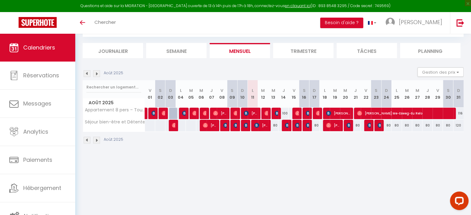
scroll to position [2, 0]
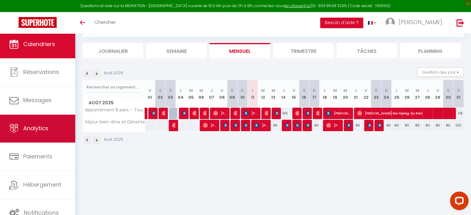
click at [27, 120] on link "Analytics" at bounding box center [37, 129] width 75 height 28
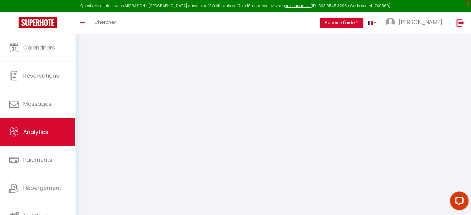
select select "2025"
select select "8"
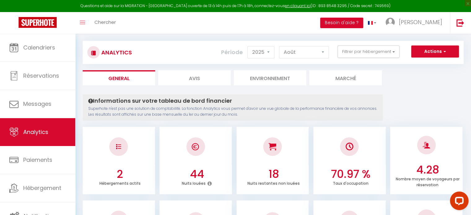
scroll to position [6, 0]
click at [265, 53] on select "2014 2015 2016 2017 2018 2019 2020 2021 2022 2023 2024 2025 2026 2027" at bounding box center [260, 52] width 27 height 12
click at [355, 52] on button "Filtrer par hébergement" at bounding box center [368, 51] width 62 height 12
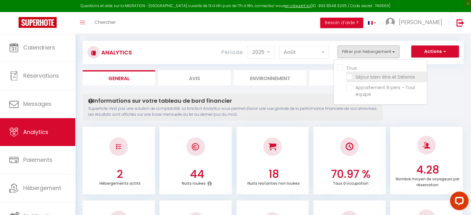
click at [352, 78] on Détente "checkbox" at bounding box center [386, 76] width 80 height 6
checkbox Détente "true"
checkbox équipé "false"
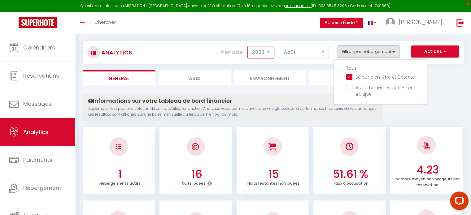
click at [260, 53] on select "2014 2015 2016 2017 2018 2019 2020 2021 2022 2023 2024 2025 2026 2027" at bounding box center [260, 52] width 27 height 12
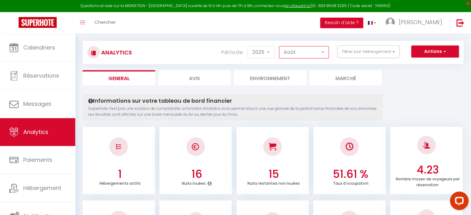
click at [287, 53] on select "[PERSON_NAME] Mars [PERSON_NAME] Juin Juillet Août Septembre Octobre Novembre D…" at bounding box center [304, 52] width 50 height 12
click at [279, 46] on select "[PERSON_NAME] Mars [PERSON_NAME] Juin Juillet Août Septembre Octobre Novembre D…" at bounding box center [304, 52] width 50 height 12
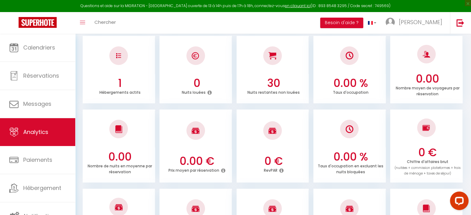
scroll to position [0, 0]
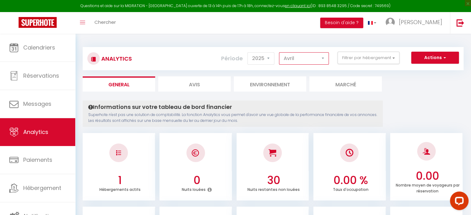
click at [297, 60] on select "[PERSON_NAME] Mars [PERSON_NAME] Juin Juillet Août Septembre Octobre Novembre D…" at bounding box center [304, 58] width 50 height 12
click at [279, 52] on select "[PERSON_NAME] Mars [PERSON_NAME] Juin Juillet Août Septembre Octobre Novembre D…" at bounding box center [304, 58] width 50 height 12
click at [295, 62] on select "[PERSON_NAME] Mars [PERSON_NAME] Juin Juillet Août Septembre Octobre Novembre D…" at bounding box center [304, 58] width 50 height 12
click at [279, 52] on select "[PERSON_NAME] Mars [PERSON_NAME] Juin Juillet Août Septembre Octobre Novembre D…" at bounding box center [304, 58] width 50 height 12
click at [296, 52] on select "[PERSON_NAME] Mars [PERSON_NAME] Juin Juillet Août Septembre Octobre Novembre D…" at bounding box center [304, 58] width 50 height 12
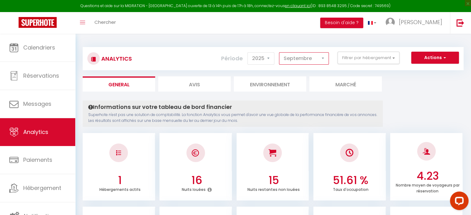
click at [279, 52] on select "[PERSON_NAME] Mars [PERSON_NAME] Juin Juillet Août Septembre Octobre Novembre D…" at bounding box center [304, 58] width 50 height 12
click at [295, 59] on select "[PERSON_NAME] Mars [PERSON_NAME] Juin Juillet Août Septembre Octobre Novembre D…" at bounding box center [304, 58] width 50 height 12
click at [279, 52] on select "[PERSON_NAME] Mars [PERSON_NAME] Juin Juillet Août Septembre Octobre Novembre D…" at bounding box center [304, 58] width 50 height 12
click at [298, 63] on select "[PERSON_NAME] Mars [PERSON_NAME] Juin Juillet Août Septembre Octobre Novembre D…" at bounding box center [304, 58] width 50 height 12
click at [279, 52] on select "[PERSON_NAME] Mars [PERSON_NAME] Juin Juillet Août Septembre Octobre Novembre D…" at bounding box center [304, 58] width 50 height 12
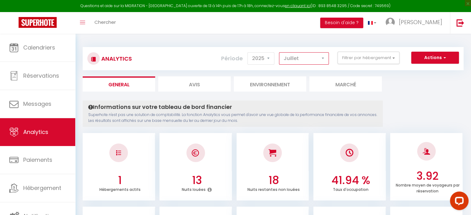
click at [299, 58] on select "[PERSON_NAME] Mars [PERSON_NAME] Juin Juillet Août Septembre Octobre Novembre D…" at bounding box center [304, 58] width 50 height 12
select select "8"
click at [279, 52] on select "[PERSON_NAME] Mars [PERSON_NAME] Juin Juillet Août Septembre Octobre Novembre D…" at bounding box center [304, 58] width 50 height 12
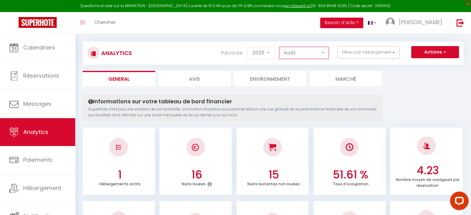
scroll to position [5, 0]
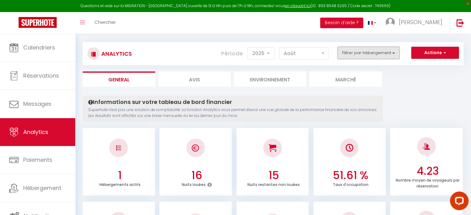
click at [342, 53] on button "Filtrer par hébergement" at bounding box center [368, 53] width 62 height 12
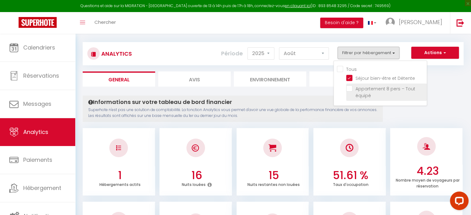
click at [351, 88] on équipé "checkbox" at bounding box center [386, 88] width 80 height 6
checkbox équipé "true"
checkbox input "true"
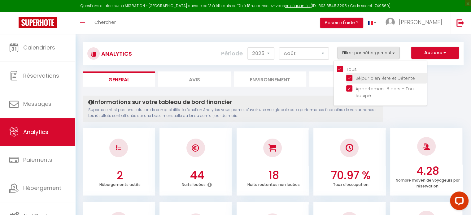
click at [352, 79] on Détente "checkbox" at bounding box center [386, 78] width 80 height 6
checkbox Détente "false"
checkbox input "false"
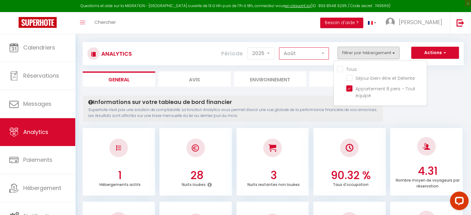
click at [308, 51] on select "[PERSON_NAME] Mars [PERSON_NAME] Juin Juillet Août Septembre Octobre Novembre D…" at bounding box center [304, 53] width 50 height 12
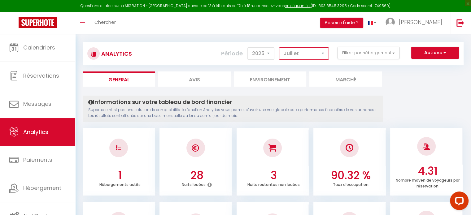
click at [279, 47] on select "[PERSON_NAME] Mars [PERSON_NAME] Juin Juillet Août Septembre Octobre Novembre D…" at bounding box center [304, 53] width 50 height 12
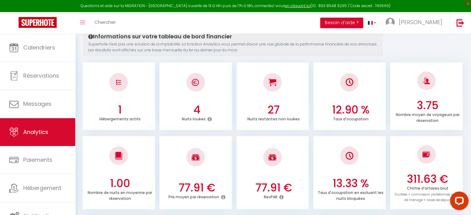
scroll to position [0, 0]
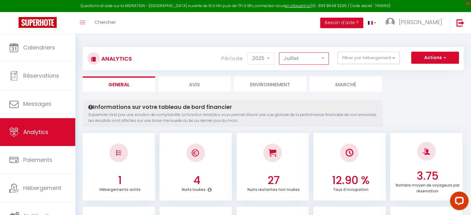
click at [305, 54] on select "[PERSON_NAME] Mars [PERSON_NAME] Juin Juillet Août Septembre Octobre Novembre D…" at bounding box center [304, 58] width 50 height 12
select select "8"
click at [279, 52] on select "[PERSON_NAME] Mars [PERSON_NAME] Juin Juillet Août Septembre Octobre Novembre D…" at bounding box center [304, 58] width 50 height 12
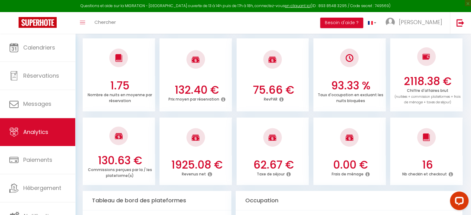
scroll to position [168, 0]
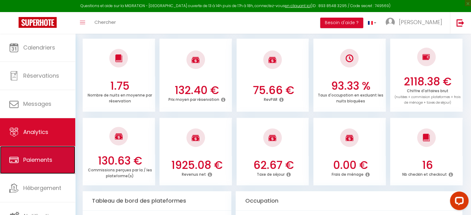
click at [5, 169] on link "Paiements" at bounding box center [37, 160] width 75 height 28
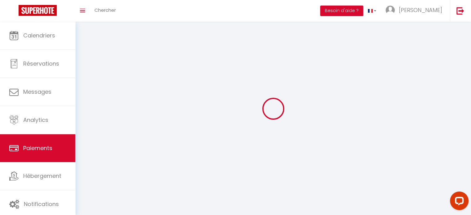
select select "2"
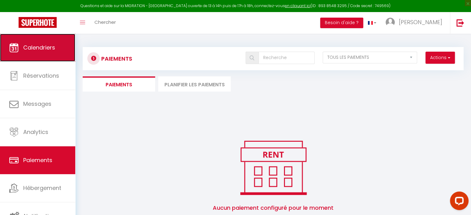
click at [41, 54] on link "Calendriers" at bounding box center [37, 48] width 75 height 28
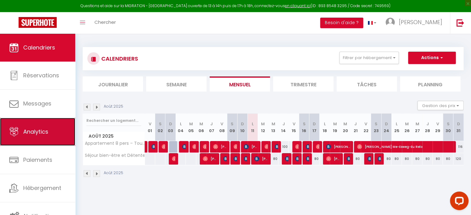
click at [37, 136] on link "Analytics" at bounding box center [37, 132] width 75 height 28
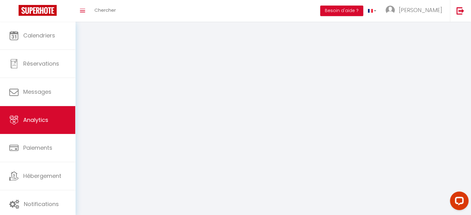
select select "2025"
select select "8"
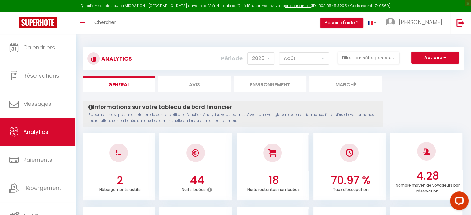
click at [190, 84] on li "Avis" at bounding box center [194, 83] width 72 height 15
select select "2025"
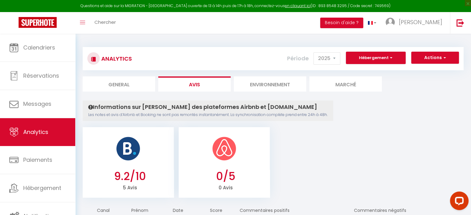
click at [253, 82] on li "Environnement" at bounding box center [270, 83] width 72 height 15
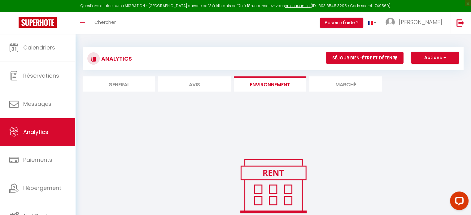
click at [325, 80] on li "Marché" at bounding box center [345, 83] width 72 height 15
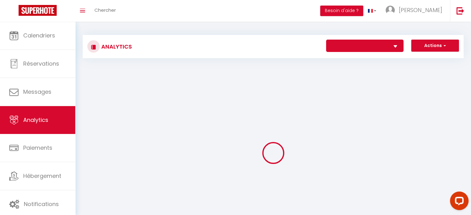
select select "75199"
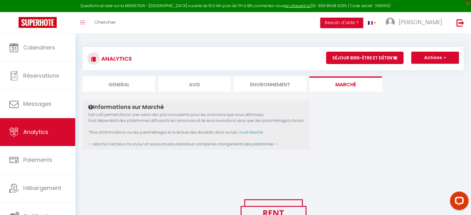
click at [129, 81] on li "General" at bounding box center [119, 83] width 72 height 15
select select "2025"
select select "8"
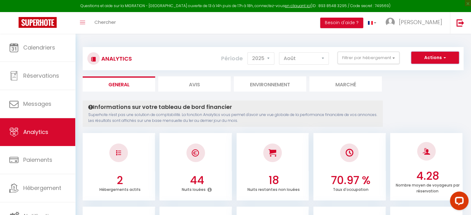
click at [434, 54] on button "Actions" at bounding box center [435, 58] width 48 height 12
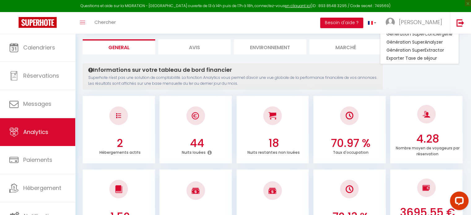
scroll to position [41, 0]
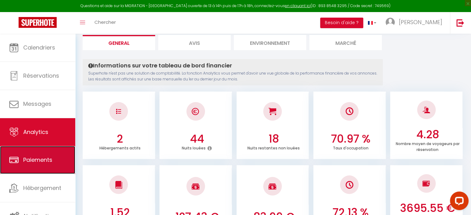
click at [2, 154] on link "Paiements" at bounding box center [37, 160] width 75 height 28
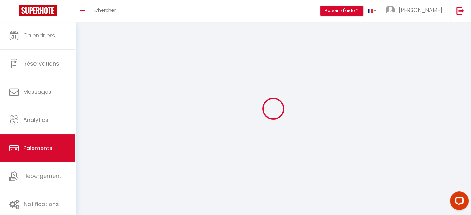
select select "2"
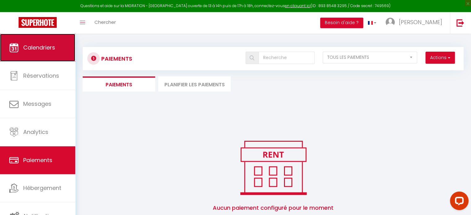
click at [27, 55] on link "Calendriers" at bounding box center [37, 48] width 75 height 28
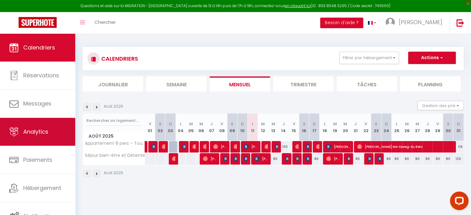
scroll to position [2, 0]
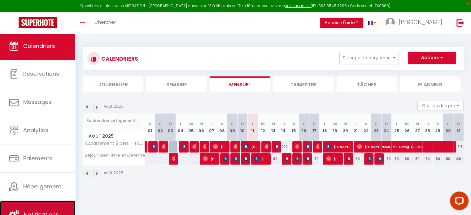
click at [34, 206] on link "Notifications" at bounding box center [37, 215] width 75 height 28
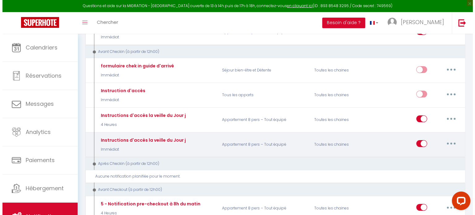
scroll to position [149, 0]
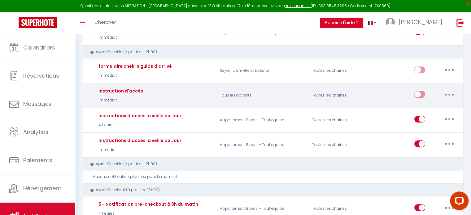
click at [171, 99] on div "Instruction d'accès Immédiat" at bounding box center [154, 95] width 123 height 18
click at [448, 91] on button "button" at bounding box center [448, 94] width 17 height 10
click at [437, 105] on link "Editer" at bounding box center [433, 108] width 46 height 11
type input "Instruction d'accès"
select select "Immédiat"
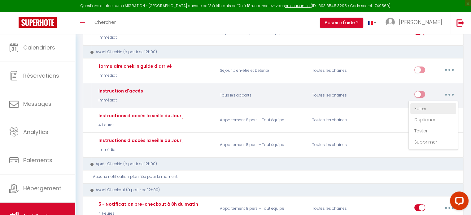
select select
checkbox input "true"
checkbox input "false"
radio input "true"
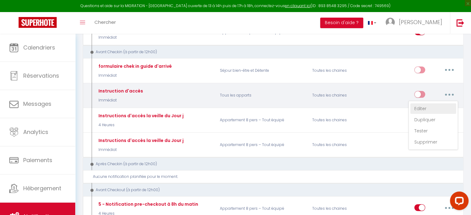
type input "Instructions d'[RENTAL:NAME]accés"
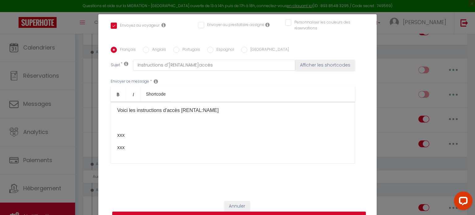
scroll to position [0, 0]
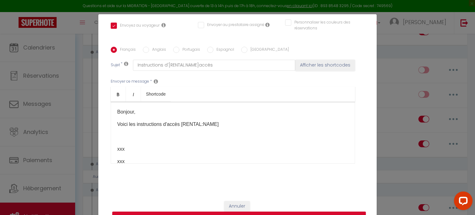
click at [405, 40] on div "Modifier la notification × Titre * Instruction d'accès Pour cet hébergement Sél…" at bounding box center [237, 107] width 475 height 215
click at [233, 206] on button "Annuler" at bounding box center [237, 206] width 26 height 11
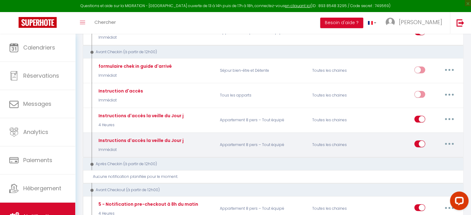
click at [448, 143] on icon "button" at bounding box center [449, 144] width 2 height 2
click at [427, 155] on link "Editer" at bounding box center [433, 158] width 46 height 11
type input "Instructions d'accès la veille du Jour j"
select select "notification"
select select "if_booking_is_paid"
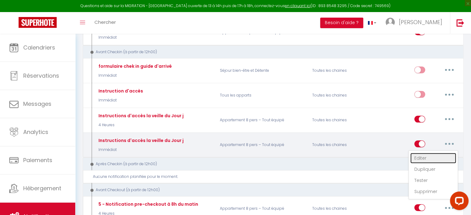
checkbox input "true"
checkbox input "false"
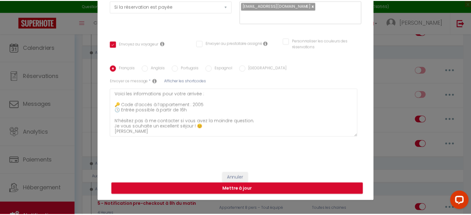
scroll to position [28, 0]
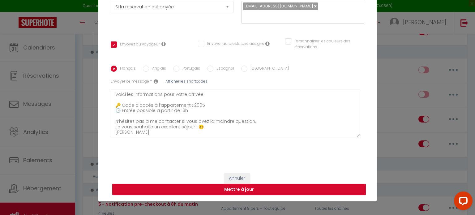
click at [251, 185] on button "Mettre à jour" at bounding box center [239, 190] width 254 height 12
checkbox input "true"
checkbox input "false"
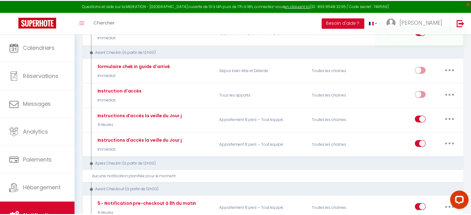
scroll to position [0, 0]
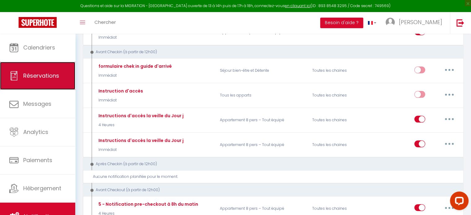
click at [27, 85] on link "Réservations" at bounding box center [37, 76] width 75 height 28
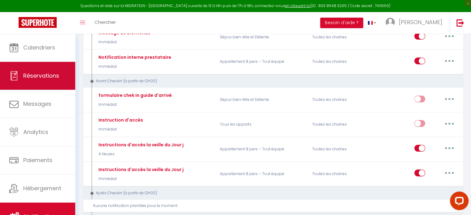
select select "not_cancelled"
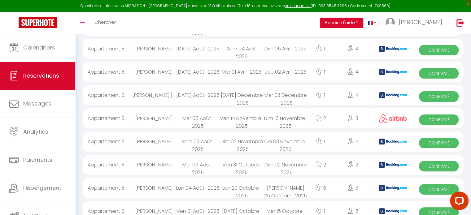
scroll to position [496, 0]
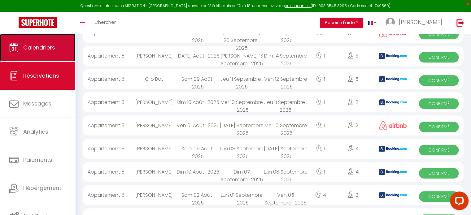
click at [53, 47] on span "Calendriers" at bounding box center [39, 48] width 32 height 8
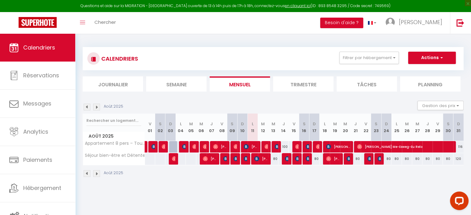
click at [459, 146] on div "116" at bounding box center [458, 146] width 10 height 11
type input "116"
type input "Dim 31 Août 2025"
type input "Lun 01 Septembre 2025"
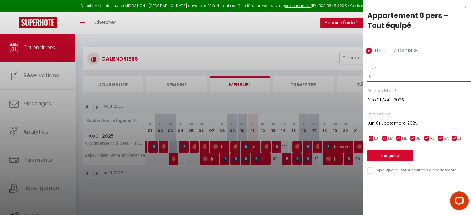
drag, startPoint x: 371, startPoint y: 75, endPoint x: 362, endPoint y: 76, distance: 10.0
click at [362, 76] on body "Questions et aide sur la MIGRATION - [GEOGRAPHIC_DATA] ouverte de 13 à 14h puis…" at bounding box center [235, 141] width 471 height 215
type input "83"
click at [380, 154] on button "Enregistrer" at bounding box center [390, 155] width 46 height 11
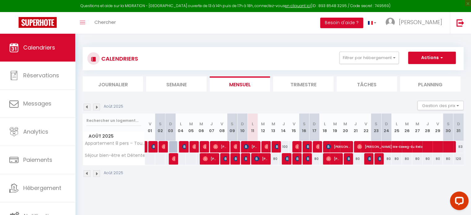
click at [285, 146] on div "100" at bounding box center [283, 146] width 10 height 11
type input "100"
type input "[DEMOGRAPHIC_DATA] 14 Août 2025"
type input "Ven 15 Août 2025"
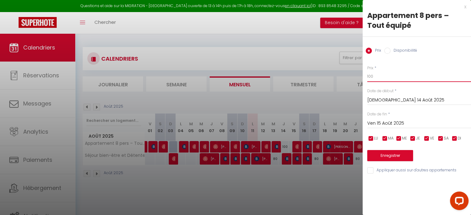
drag, startPoint x: 375, startPoint y: 73, endPoint x: 359, endPoint y: 75, distance: 16.5
click at [359, 75] on body "Questions et aide sur la MIGRATION - [GEOGRAPHIC_DATA] ouverte de 13 à 14h puis…" at bounding box center [235, 141] width 471 height 215
type input "83"
click at [383, 156] on button "Enregistrer" at bounding box center [390, 155] width 46 height 11
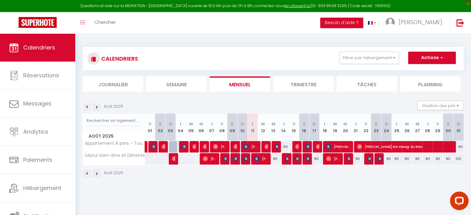
click at [285, 148] on div "83" at bounding box center [283, 146] width 10 height 11
type input "83"
type input "[DEMOGRAPHIC_DATA] 14 Août 2025"
type input "Ven 15 Août 2025"
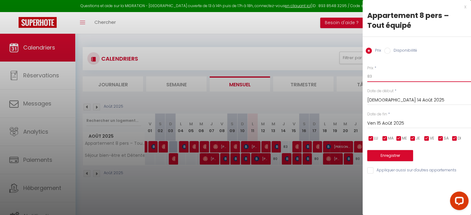
drag, startPoint x: 381, startPoint y: 76, endPoint x: 362, endPoint y: 79, distance: 19.3
click at [362, 79] on body "Questions et aide sur la MIGRATION - [GEOGRAPHIC_DATA] ouverte de 13 à 14h puis…" at bounding box center [235, 141] width 471 height 215
type input "75"
click at [383, 151] on button "Enregistrer" at bounding box center [390, 155] width 46 height 11
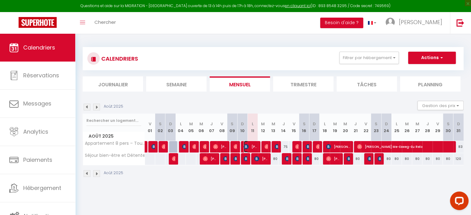
click at [257, 149] on span "[PERSON_NAME]" at bounding box center [251, 147] width 14 height 12
select select "OK"
select select "1"
select select "0"
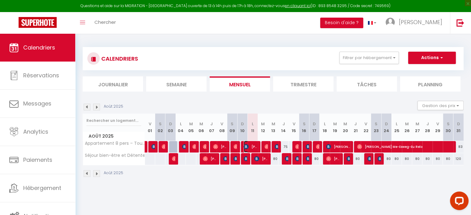
select select "1"
select select
select select "50889"
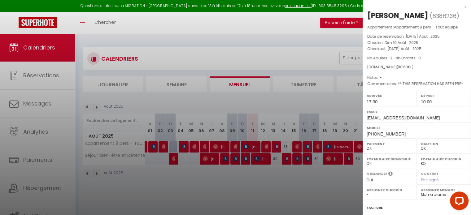
click at [284, 184] on div at bounding box center [235, 107] width 471 height 215
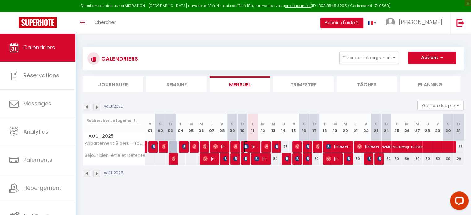
click at [252, 145] on span "[PERSON_NAME]" at bounding box center [251, 147] width 14 height 12
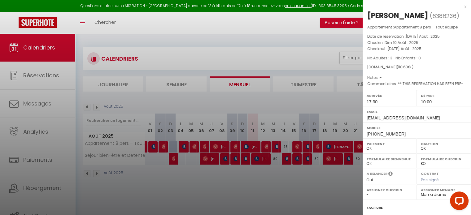
click at [259, 177] on div at bounding box center [235, 107] width 471 height 215
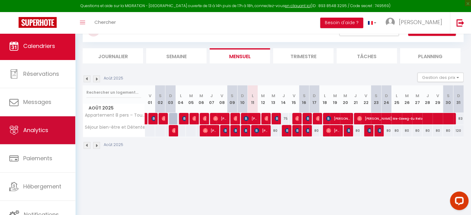
scroll to position [33, 0]
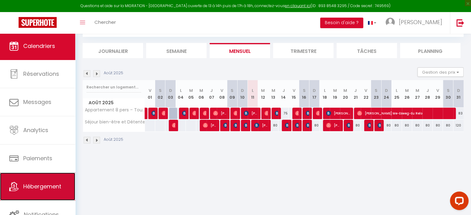
click at [35, 181] on link "Hébergement" at bounding box center [37, 187] width 75 height 28
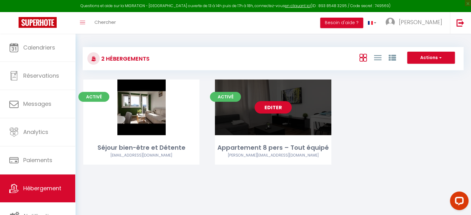
click at [264, 106] on link "Editer" at bounding box center [272, 107] width 37 height 12
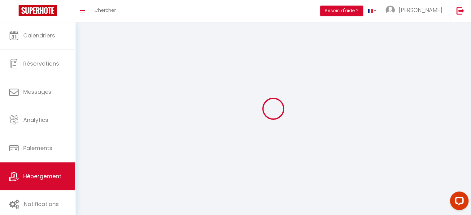
select select
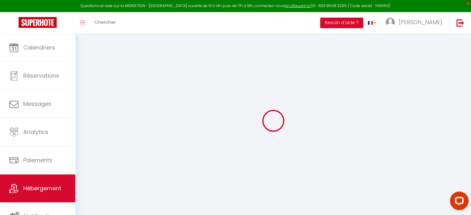
select select
checkbox input "false"
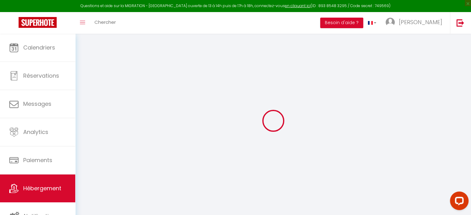
checkbox input "false"
select select
select select "16:00"
select select "23:45"
select select "11:00"
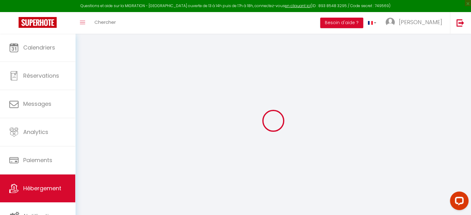
select select "30"
select select "120"
select select "13:00"
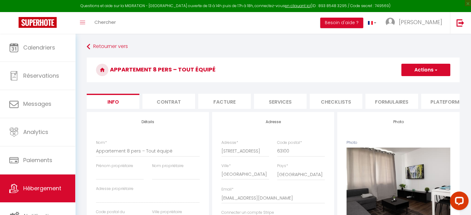
select select
checkbox input "false"
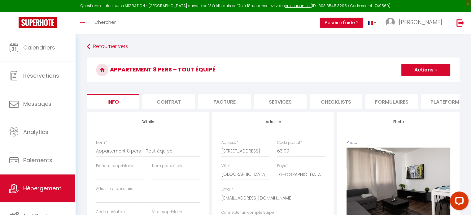
click at [230, 102] on li "Facture" at bounding box center [224, 101] width 53 height 15
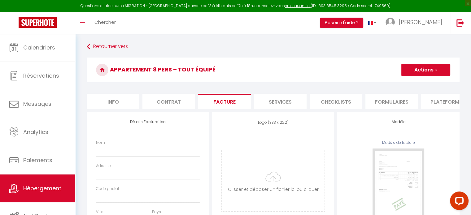
click at [279, 102] on li "Services" at bounding box center [280, 101] width 53 height 15
select select
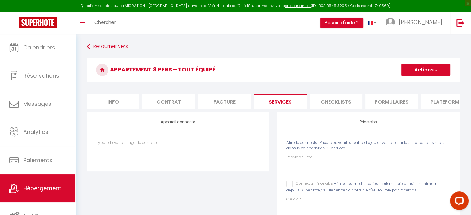
select select
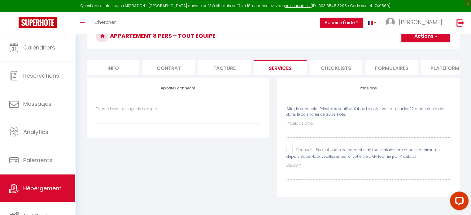
select select
click at [223, 62] on li "Facture" at bounding box center [224, 67] width 53 height 15
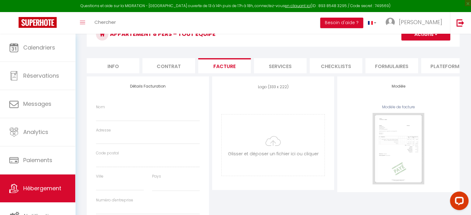
click at [176, 64] on li "Contrat" at bounding box center [168, 65] width 53 height 15
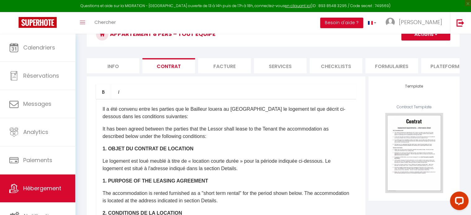
click at [221, 61] on li "Facture" at bounding box center [224, 65] width 53 height 15
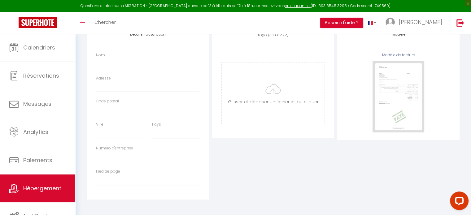
select select
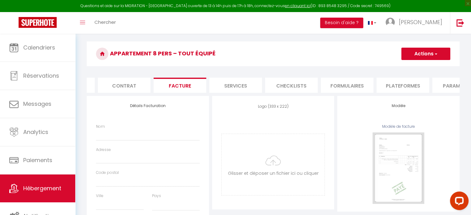
scroll to position [0, 33]
click at [243, 90] on li "Services" at bounding box center [246, 85] width 53 height 15
select select
checkbox input "false"
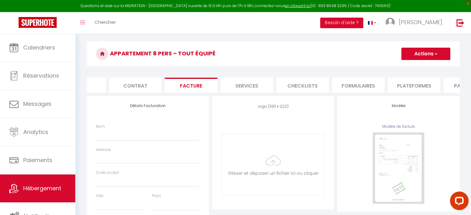
checkbox input "false"
select select
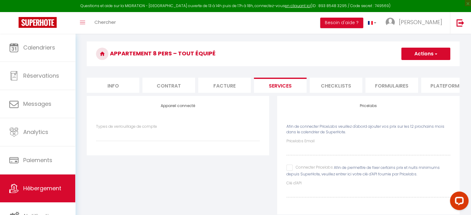
click at [117, 85] on li "Info" at bounding box center [113, 85] width 53 height 15
select select
checkbox input "false"
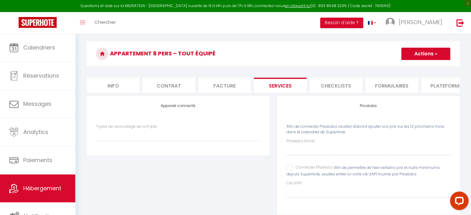
checkbox input "false"
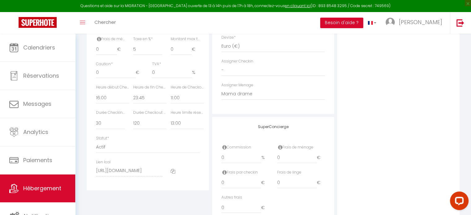
scroll to position [302, 0]
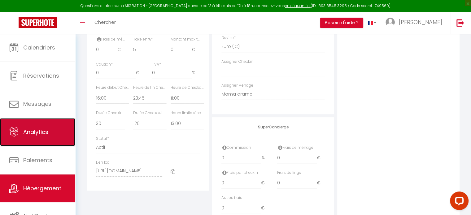
click at [50, 120] on link "Analytics" at bounding box center [37, 132] width 75 height 28
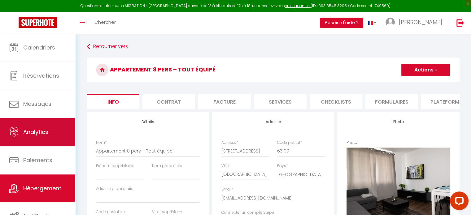
select select "2025"
select select "8"
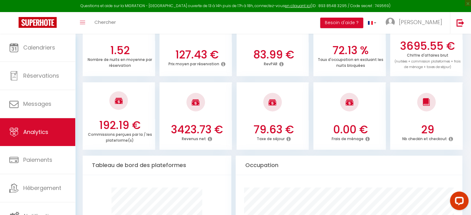
scroll to position [204, 0]
click at [339, 128] on h3 "0.00 €" at bounding box center [350, 129] width 67 height 13
click at [367, 140] on icon at bounding box center [367, 138] width 4 height 5
